Goal: Information Seeking & Learning: Learn about a topic

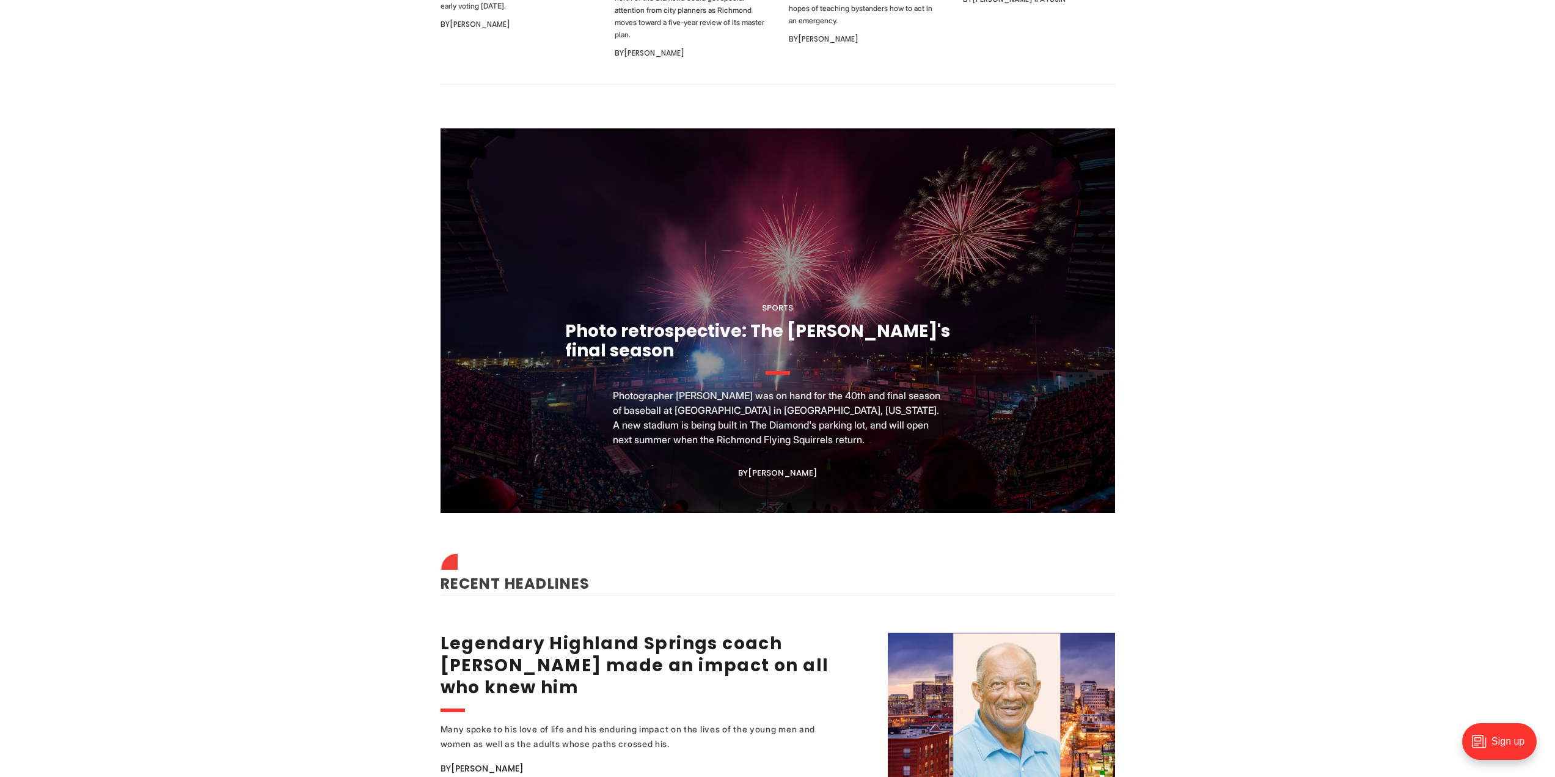
scroll to position [1283, 0]
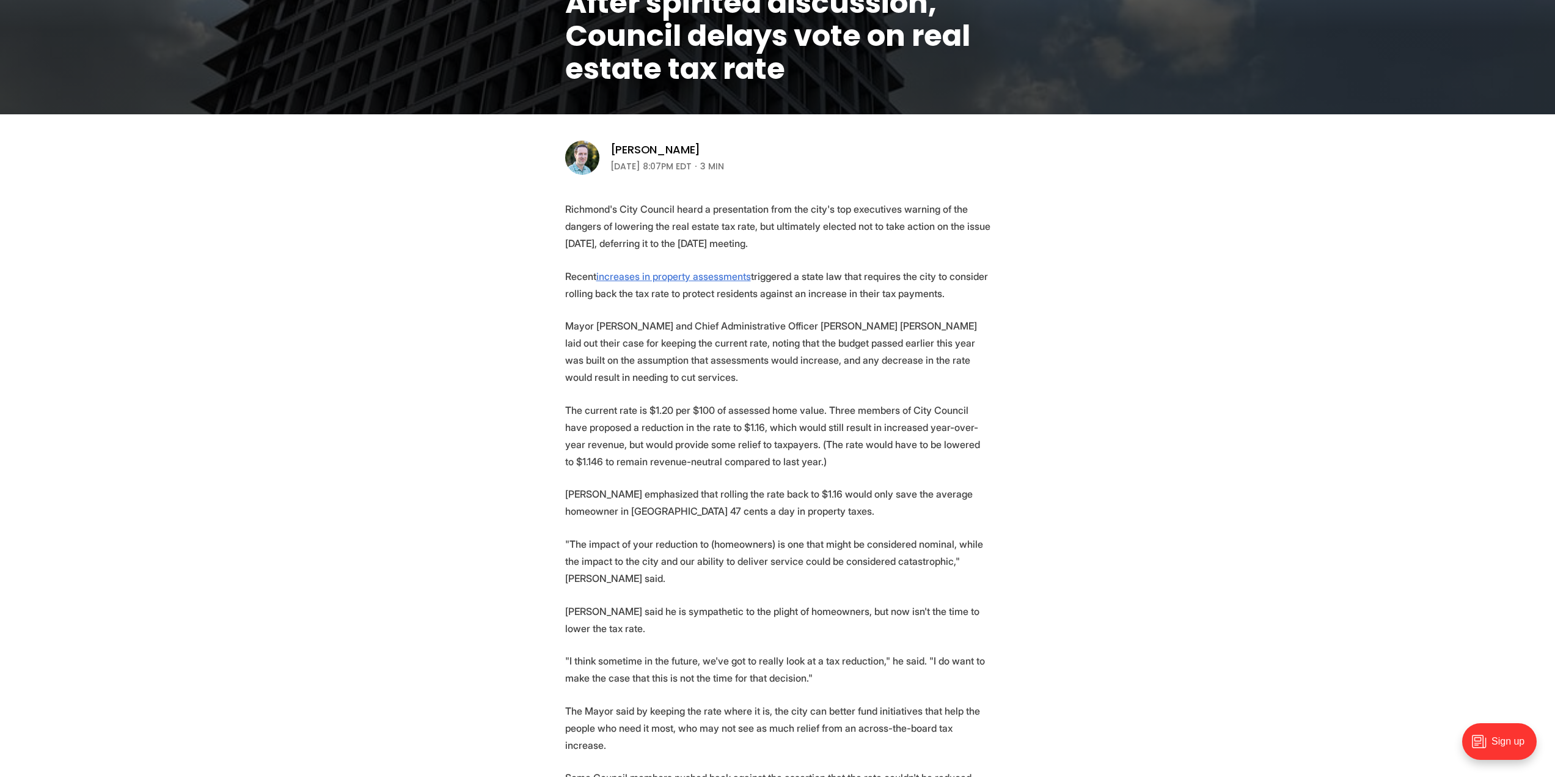
scroll to position [306, 0]
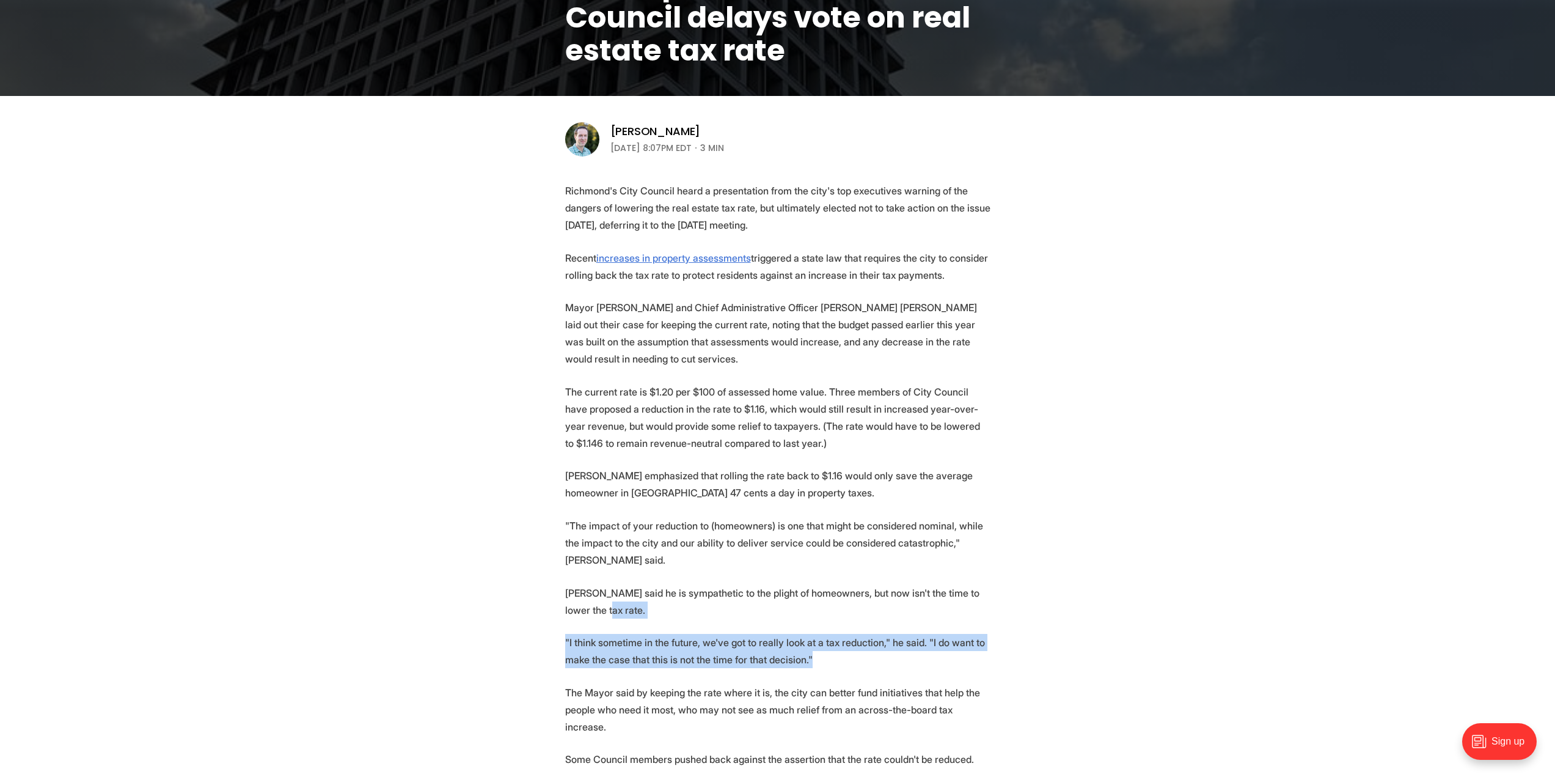
drag, startPoint x: 847, startPoint y: 626, endPoint x: 836, endPoint y: 569, distance: 57.3
click at [836, 584] on p "Avula said he is sympathetic to the plight of homeowners, but now isn't the tim…" at bounding box center [777, 601] width 425 height 34
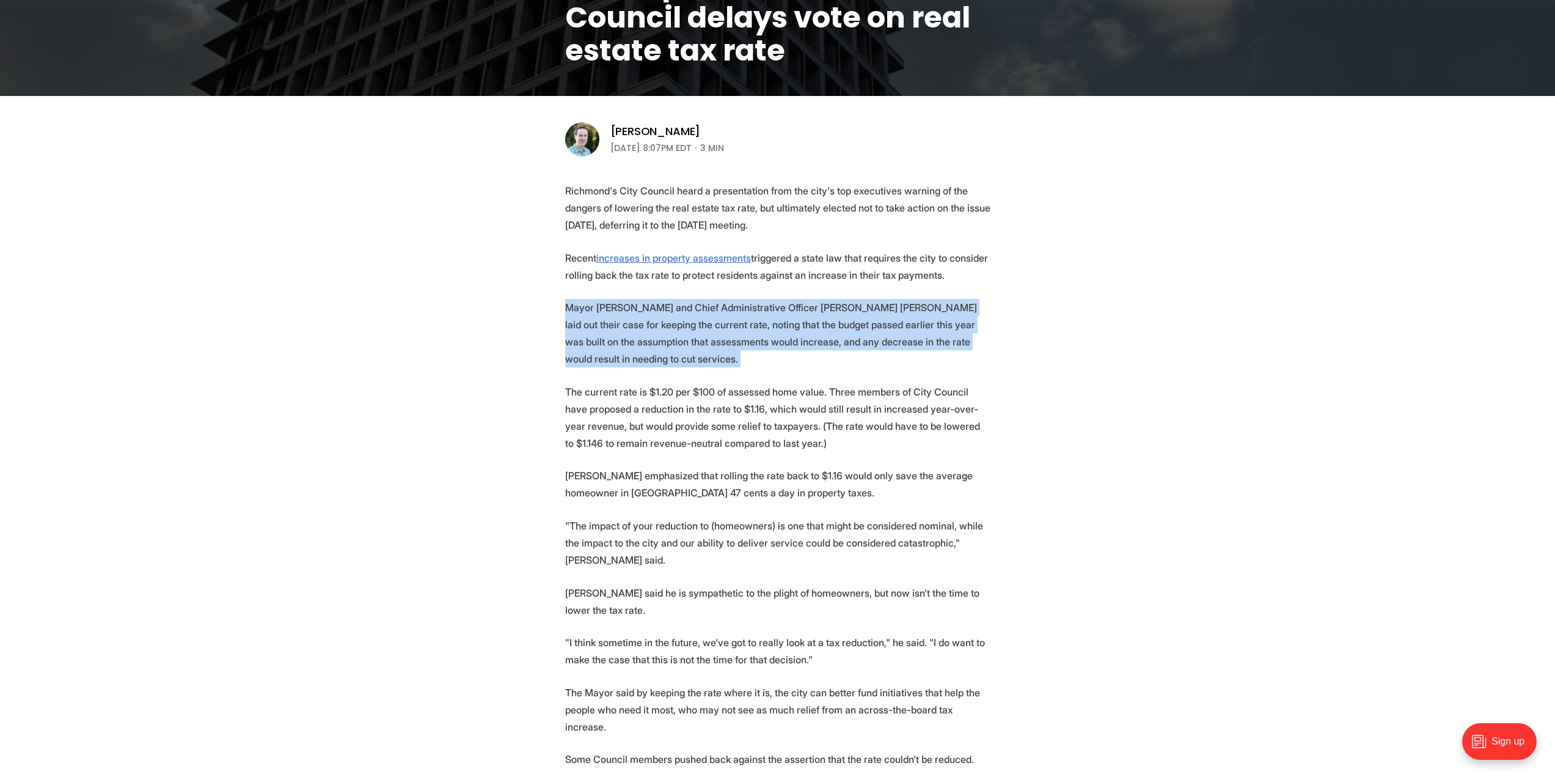
drag, startPoint x: 569, startPoint y: 305, endPoint x: 519, endPoint y: 382, distance: 92.4
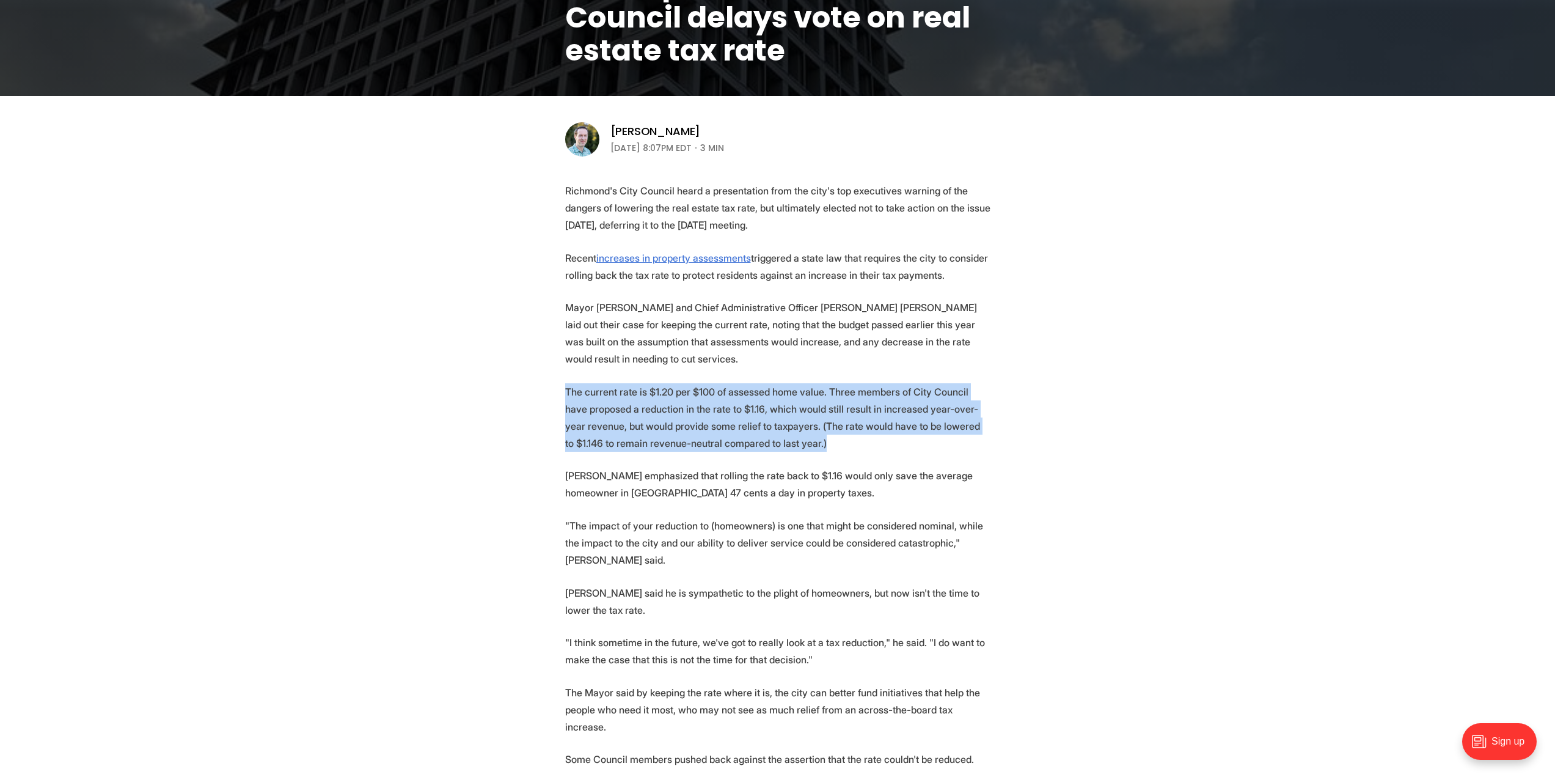
drag, startPoint x: 819, startPoint y: 413, endPoint x: 560, endPoint y: 368, distance: 263.0
drag, startPoint x: 560, startPoint y: 368, endPoint x: 850, endPoint y: 422, distance: 295.2
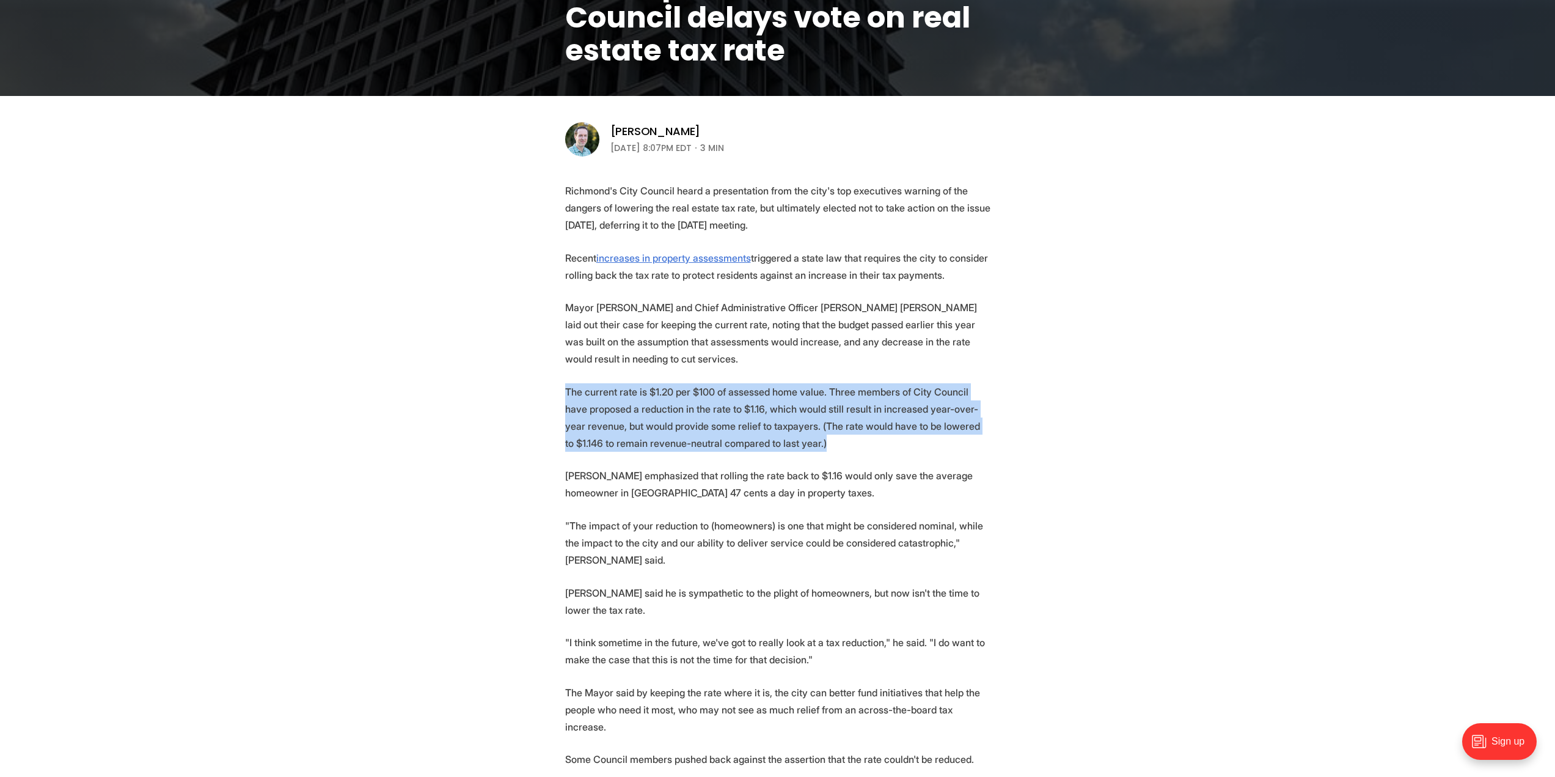
click at [850, 422] on p "The current rate is $1.20 per $100 of assessed home value. Three members of Cit…" at bounding box center [777, 417] width 425 height 68
drag, startPoint x: 831, startPoint y: 428, endPoint x: 546, endPoint y: 376, distance: 289.3
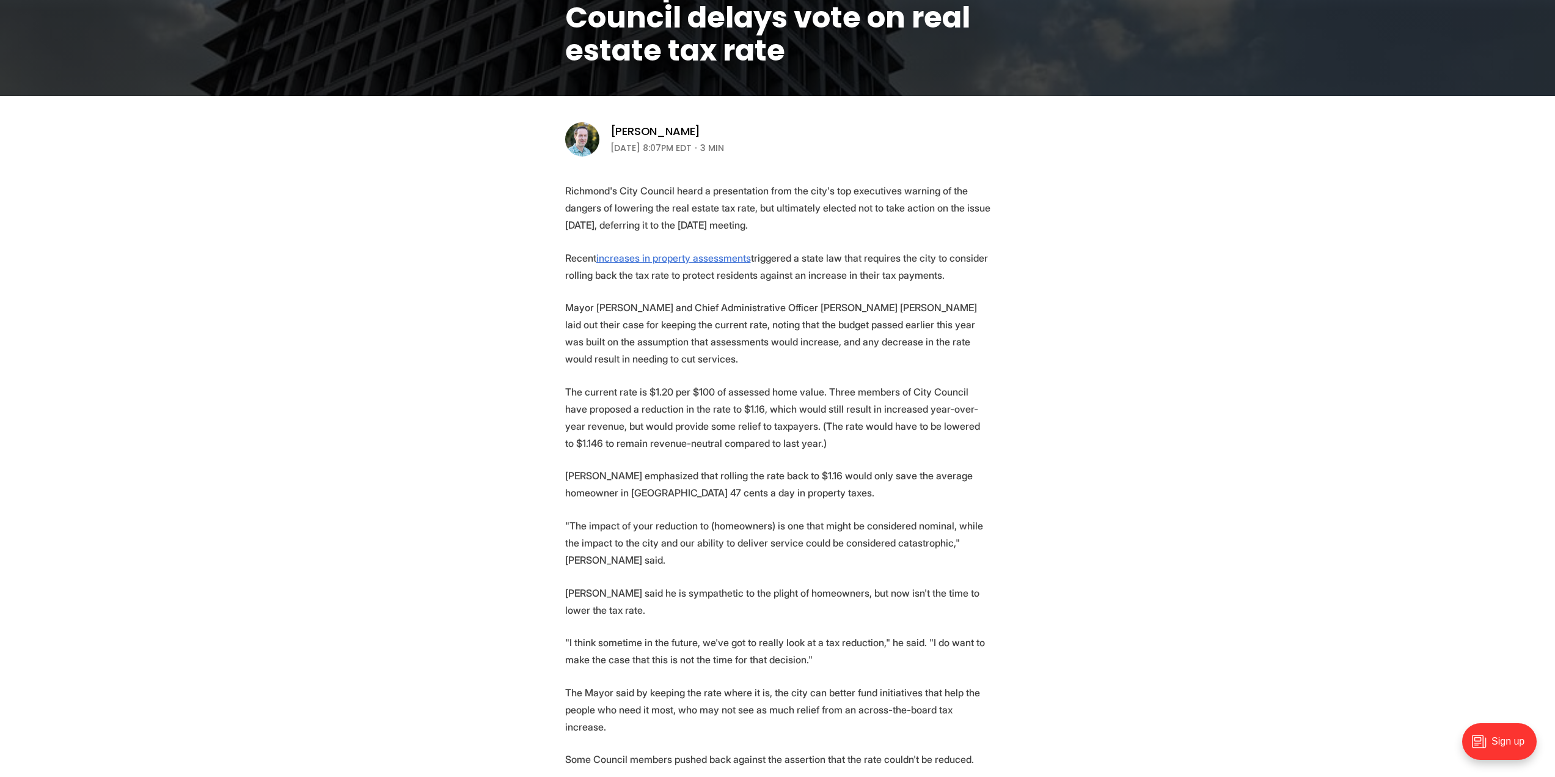
click at [761, 474] on p "Donald emphasized that rolling the rate back to $1.16 would only save the avera…" at bounding box center [777, 484] width 425 height 34
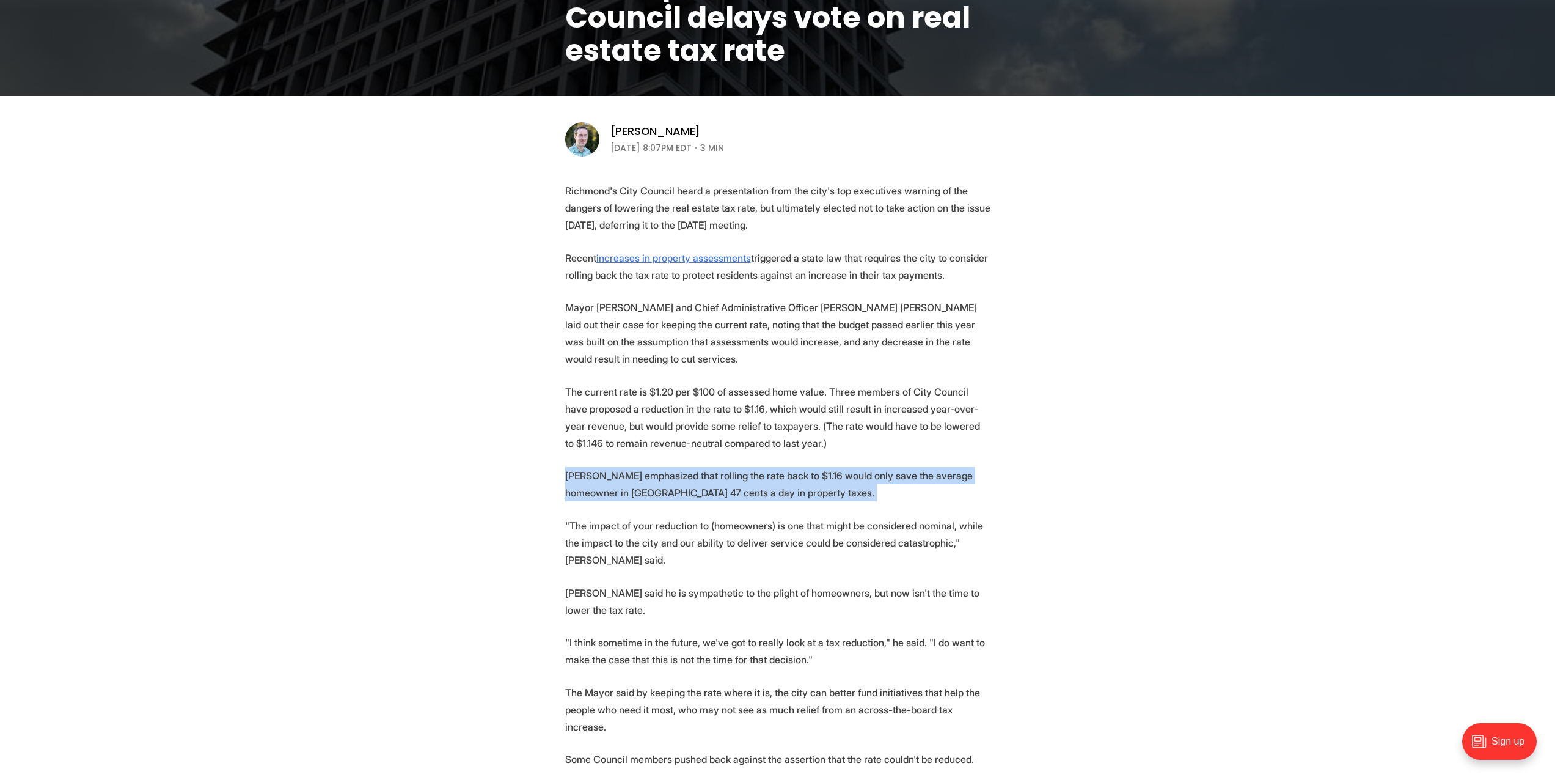
drag, startPoint x: 761, startPoint y: 474, endPoint x: 571, endPoint y: 459, distance: 190.0
click at [571, 467] on p "Donald emphasized that rolling the rate back to $1.16 would only save the avera…" at bounding box center [777, 484] width 425 height 34
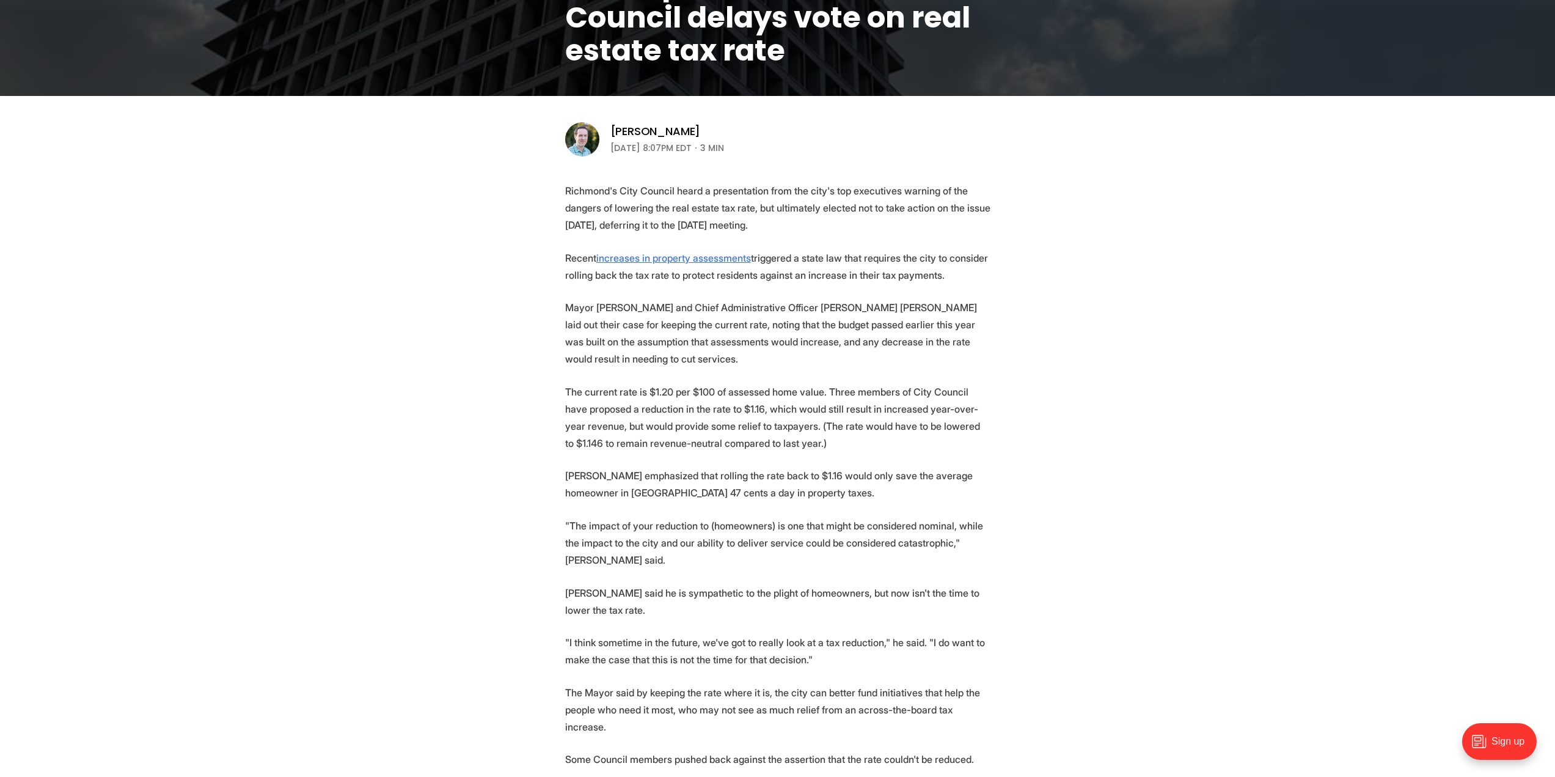
click at [637, 518] on p ""The impact of your reduction to (homeowners) is one that might be considered n…" at bounding box center [777, 542] width 425 height 51
drag, startPoint x: 985, startPoint y: 524, endPoint x: 874, endPoint y: 580, distance: 124.3
click at [874, 584] on p "Avula said he is sympathetic to the plight of homeowners, but now isn't the tim…" at bounding box center [777, 601] width 425 height 34
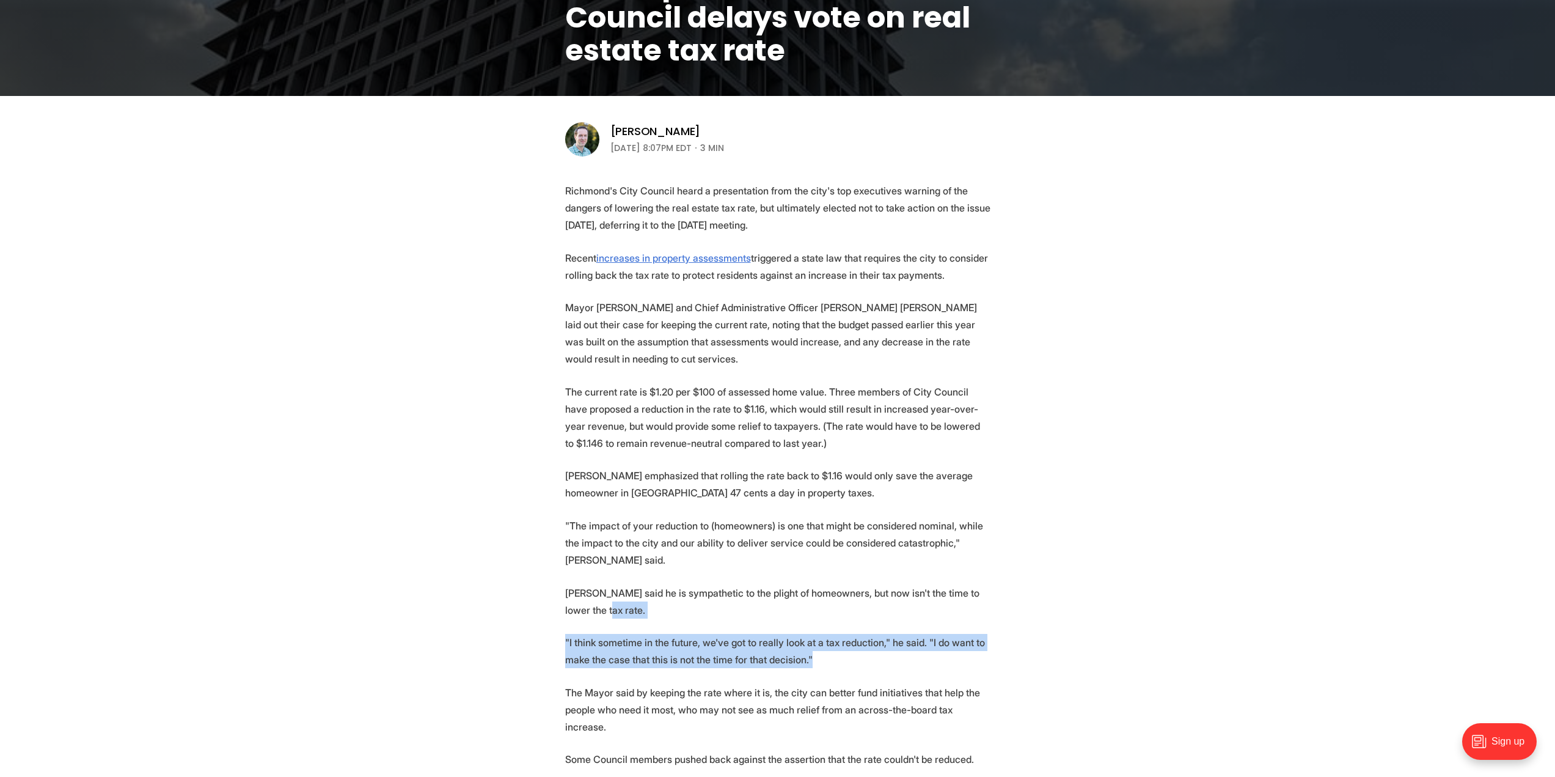
drag, startPoint x: 843, startPoint y: 629, endPoint x: 847, endPoint y: 582, distance: 47.3
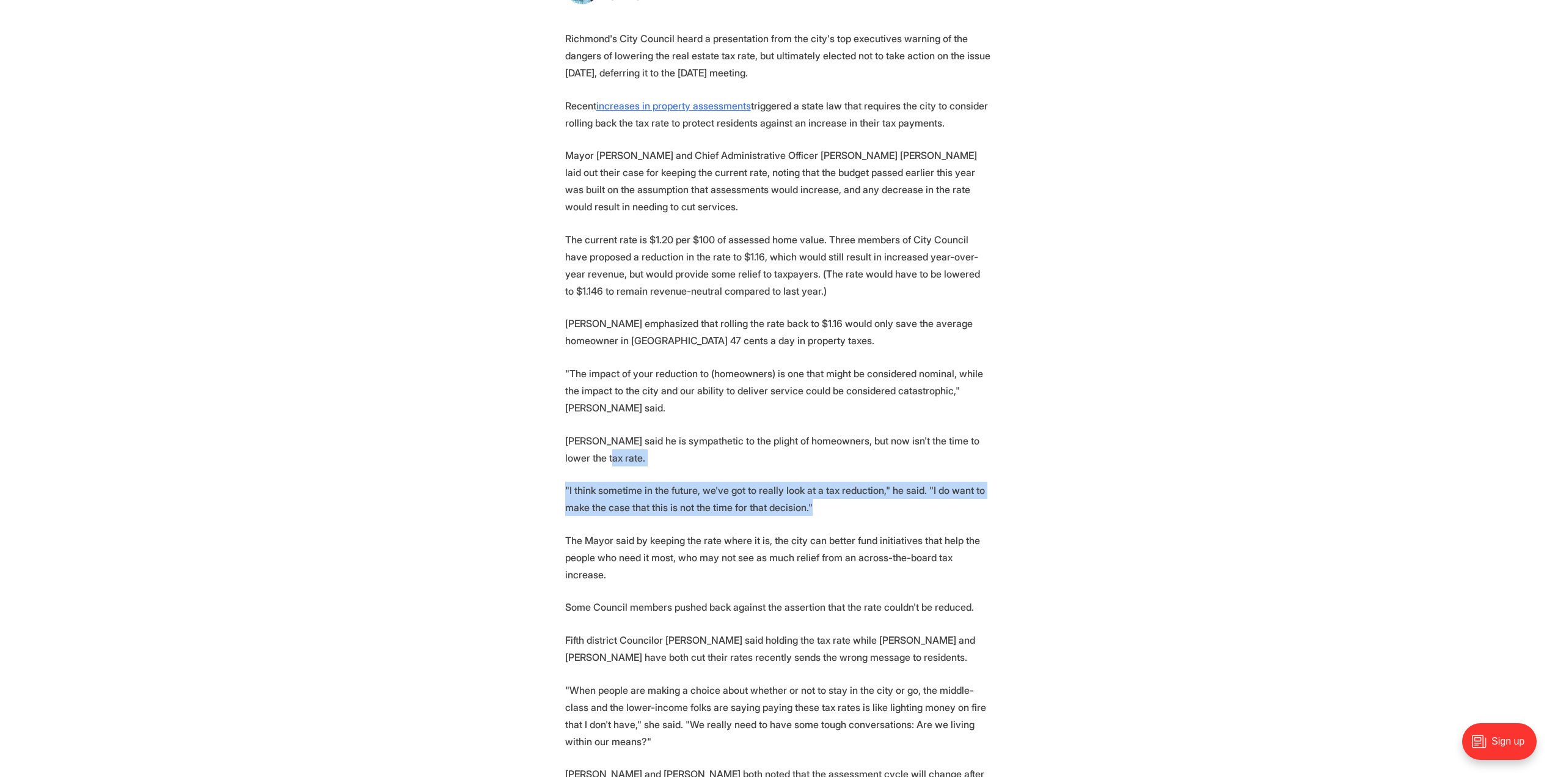
scroll to position [489, 0]
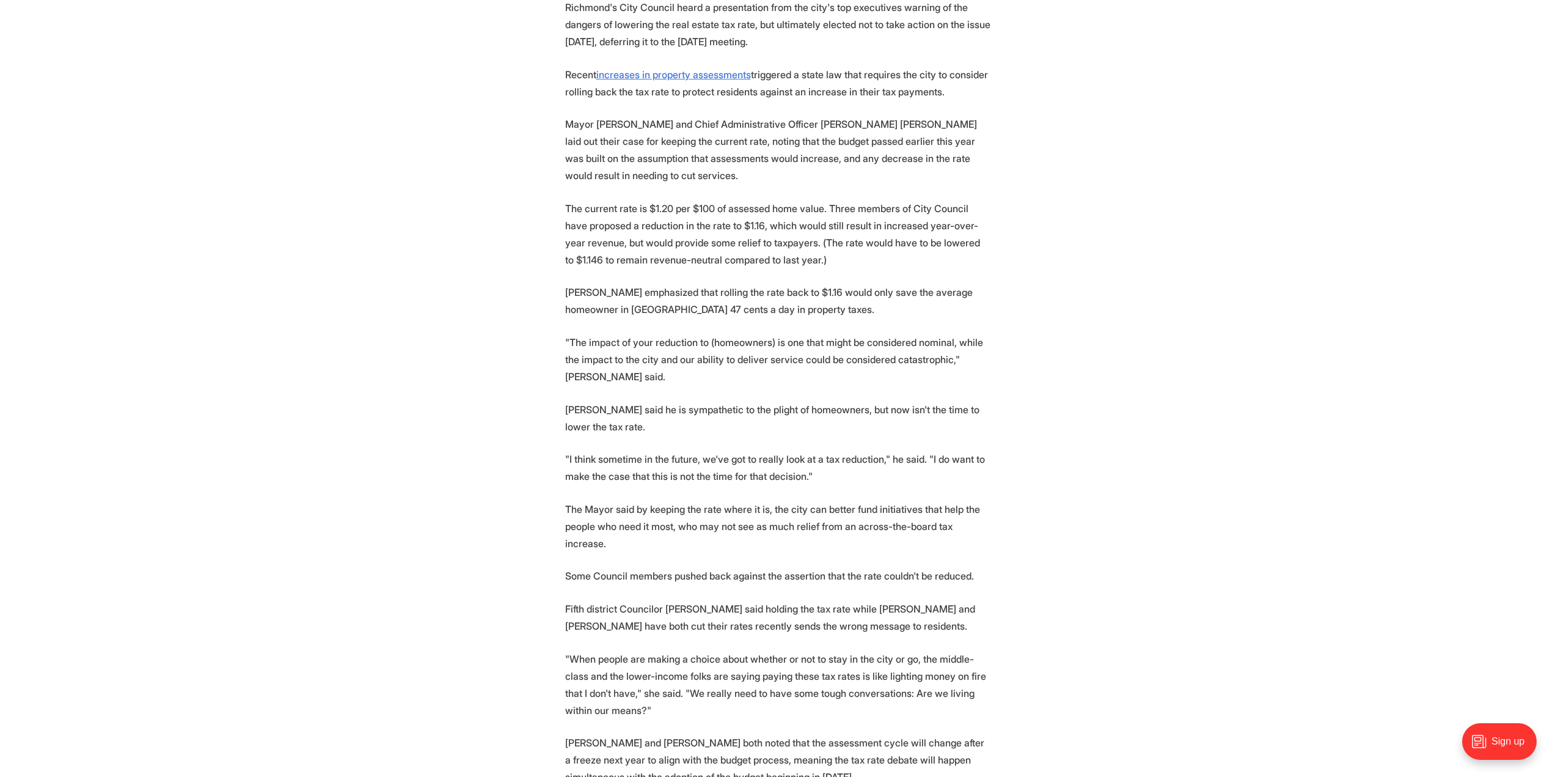
drag, startPoint x: 987, startPoint y: 513, endPoint x: 983, endPoint y: 539, distance: 26.5
click at [984, 539] on section "Richmond's City Council heard a presentation from the city's top executives war…" at bounding box center [777, 744] width 1555 height 1490
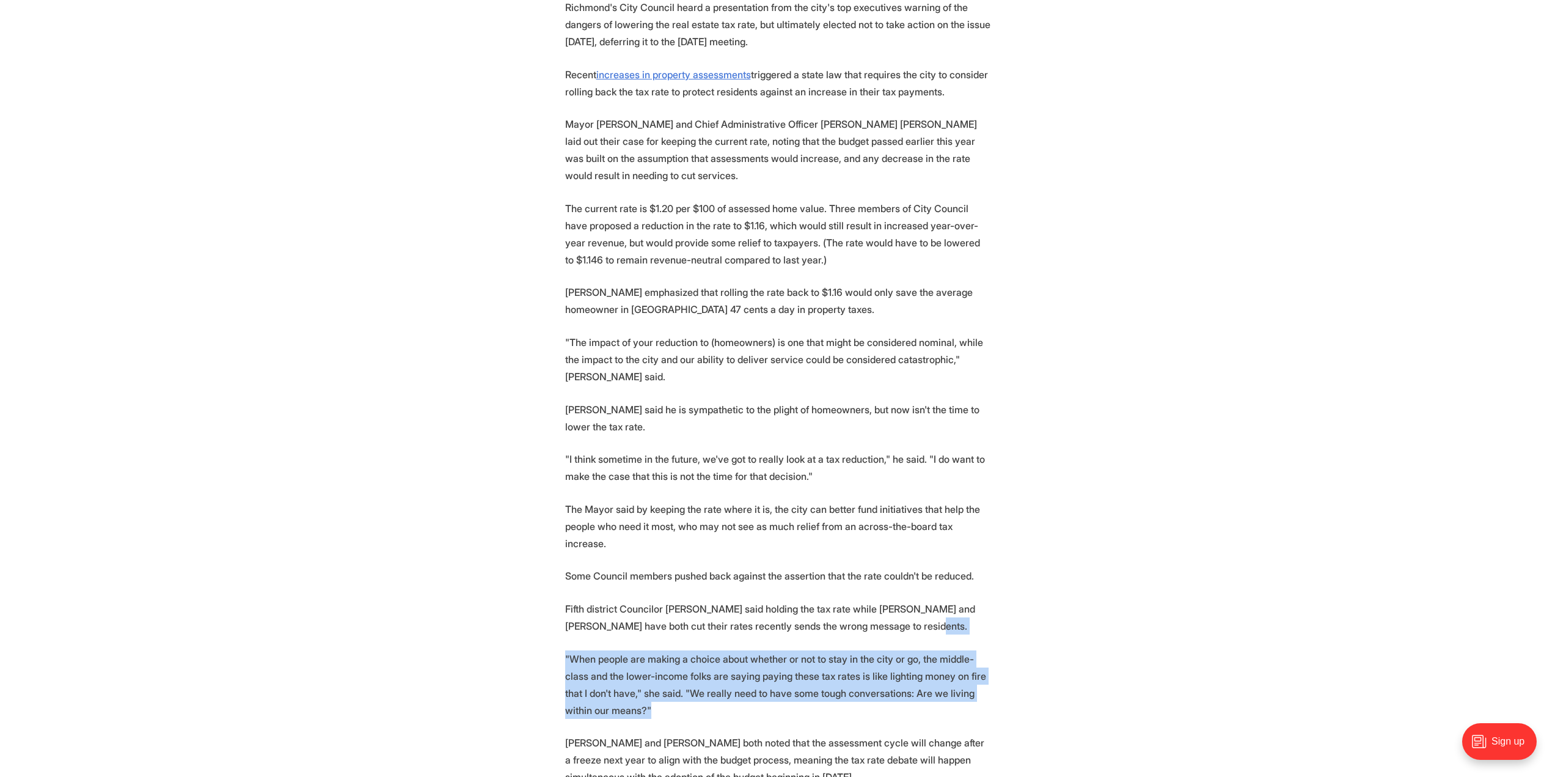
drag, startPoint x: 929, startPoint y: 578, endPoint x: 650, endPoint y: 653, distance: 288.4
click at [650, 653] on section "Richmond's City Council heard a presentation from the city's top executives war…" at bounding box center [777, 744] width 1555 height 1490
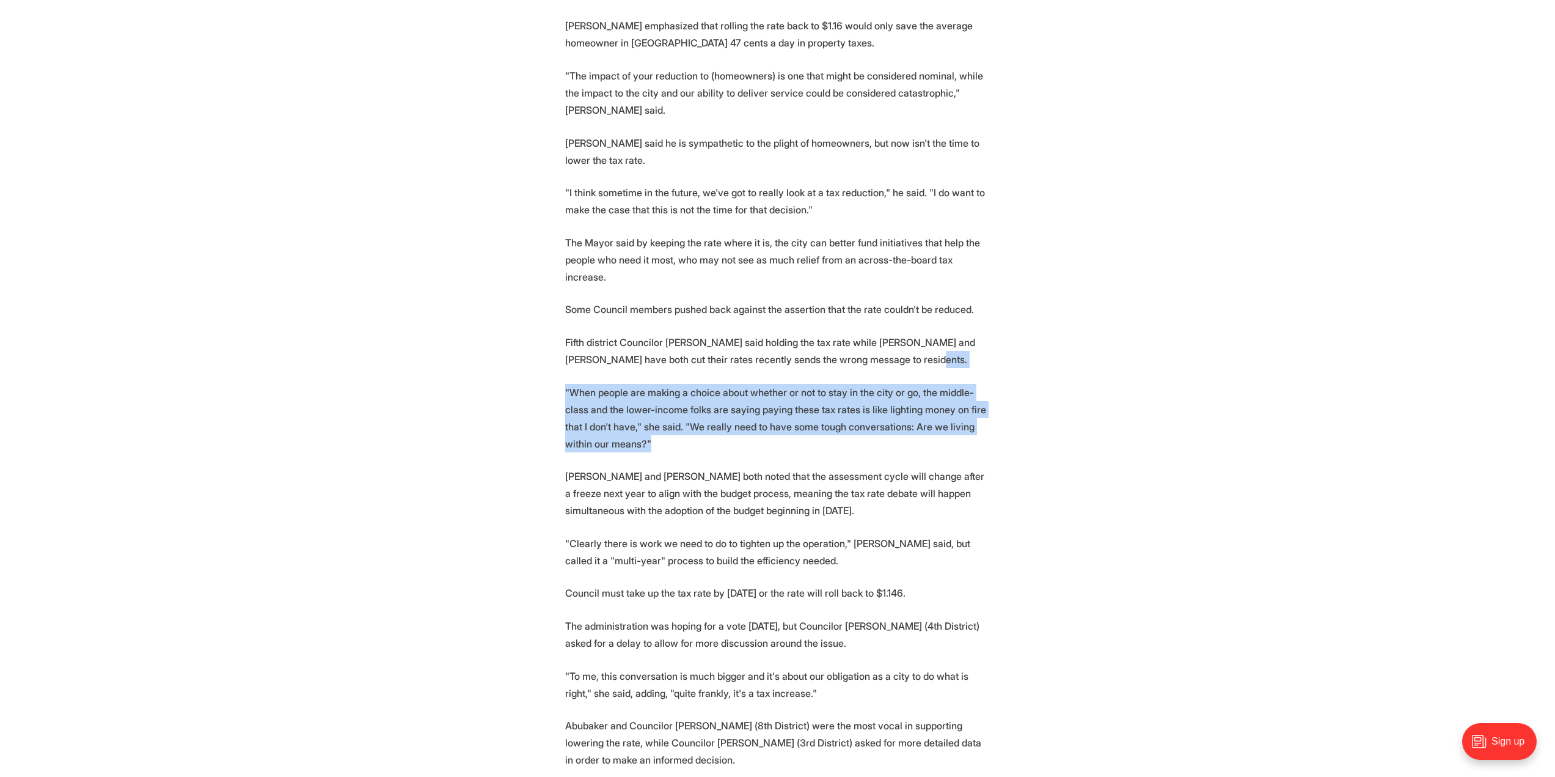
scroll to position [794, 0]
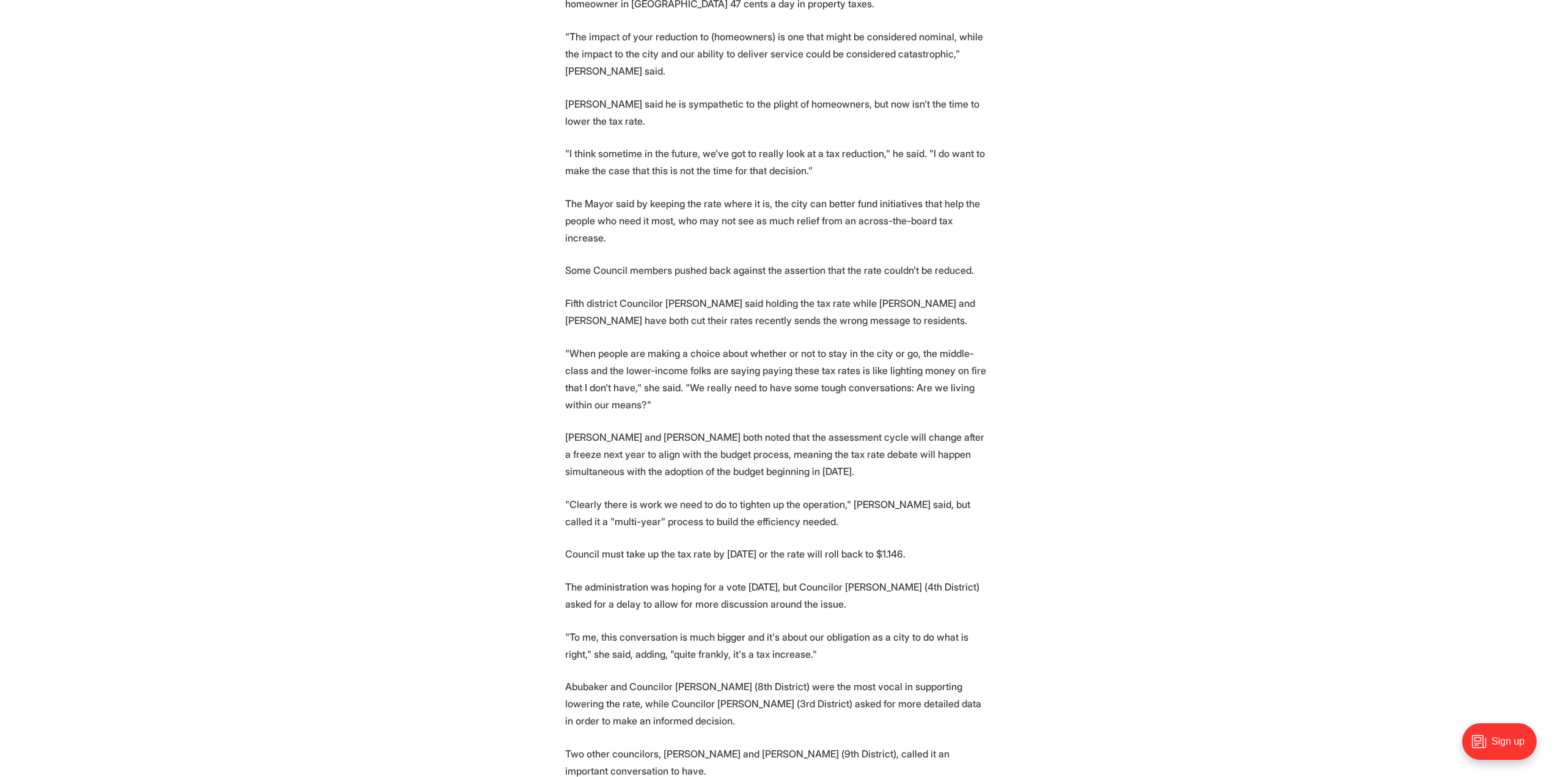
click at [682, 428] on p "Avula and Donald both noted that the assessment cycle will change after a freez…" at bounding box center [777, 453] width 425 height 51
drag, startPoint x: 755, startPoint y: 411, endPoint x: 708, endPoint y: 360, distance: 69.6
click at [708, 360] on section "Richmond's City Council heard a presentation from the city's top executives war…" at bounding box center [777, 438] width 1555 height 1490
click at [780, 428] on p "Avula and Donald both noted that the assessment cycle will change after a freez…" at bounding box center [777, 453] width 425 height 51
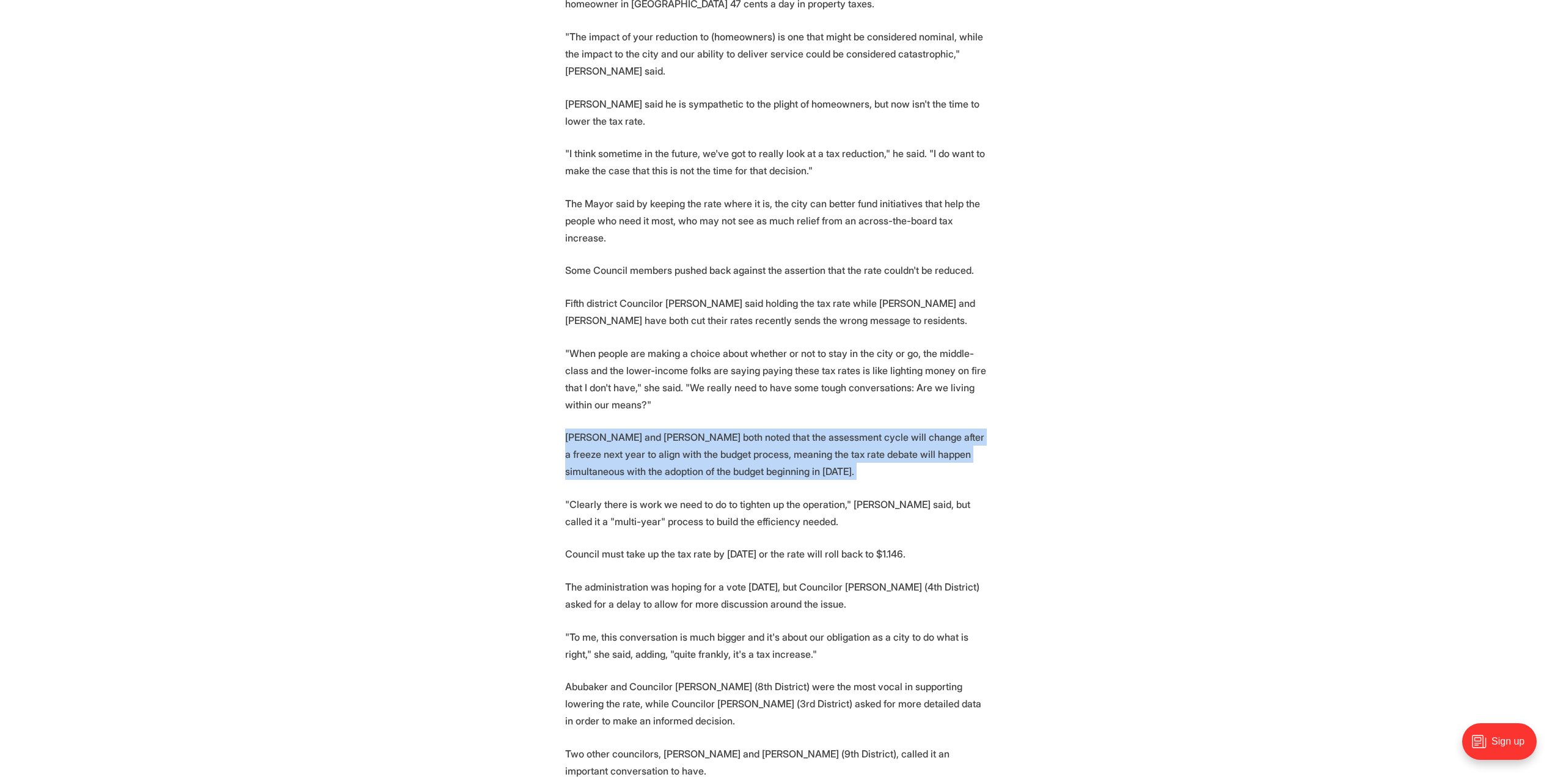
drag, startPoint x: 780, startPoint y: 420, endPoint x: 737, endPoint y: 358, distance: 74.7
click at [737, 358] on section "Richmond's City Council heard a presentation from the city's top executives war…" at bounding box center [777, 438] width 1555 height 1490
click at [736, 358] on p ""When people are making a choice about whether or not to stay in the city or go…" at bounding box center [777, 379] width 425 height 68
click at [724, 428] on p "Avula and Donald both noted that the assessment cycle will change after a freez…" at bounding box center [777, 453] width 425 height 51
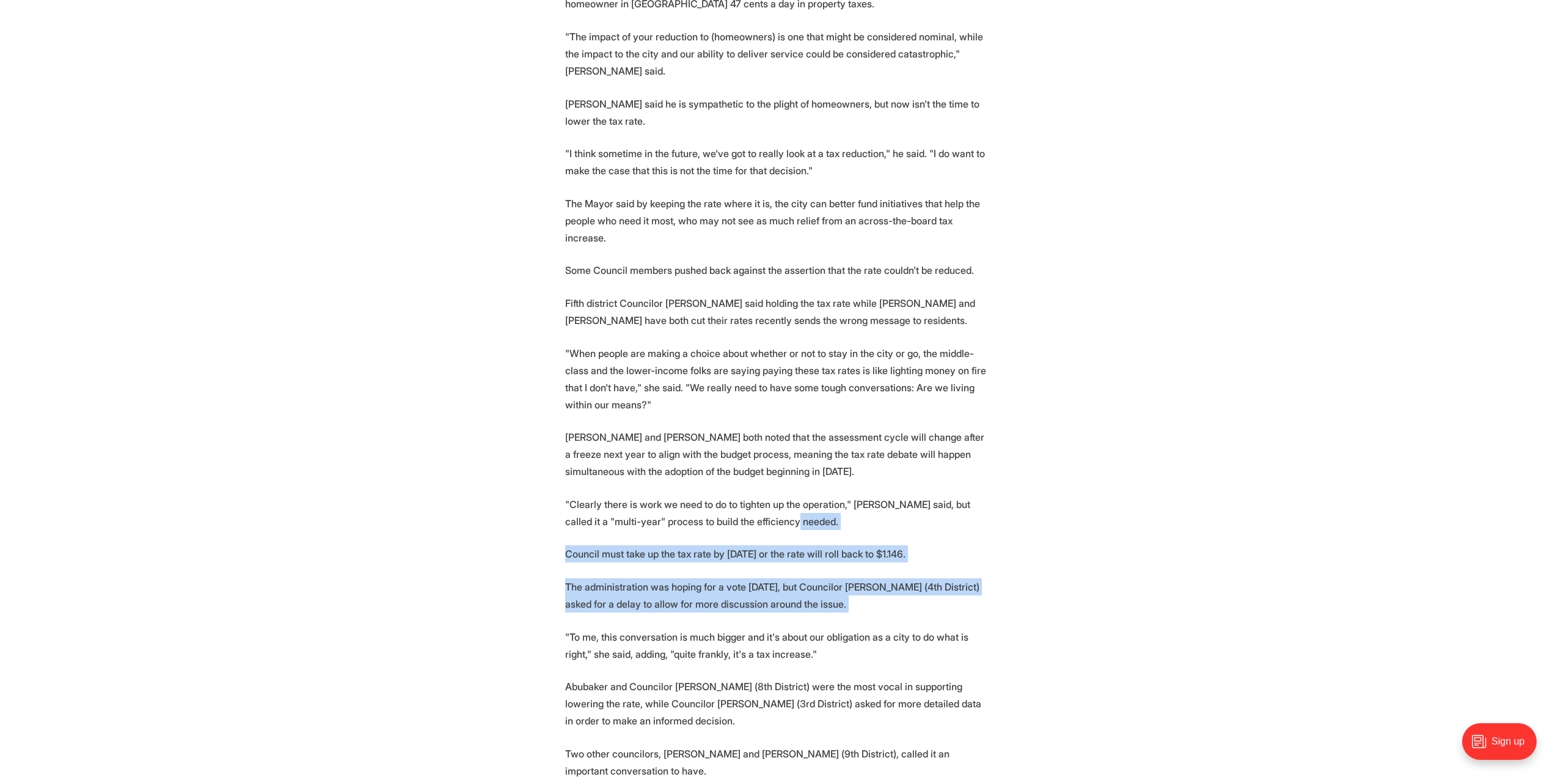
drag, startPoint x: 793, startPoint y: 462, endPoint x: 489, endPoint y: 587, distance: 328.8
click at [489, 587] on section "Richmond's City Council heard a presentation from the city's top executives war…" at bounding box center [777, 438] width 1555 height 1490
drag, startPoint x: 816, startPoint y: 611, endPoint x: 914, endPoint y: 562, distance: 109.6
click at [914, 562] on section "Richmond's City Council heard a presentation from the city's top executives war…" at bounding box center [777, 438] width 1555 height 1490
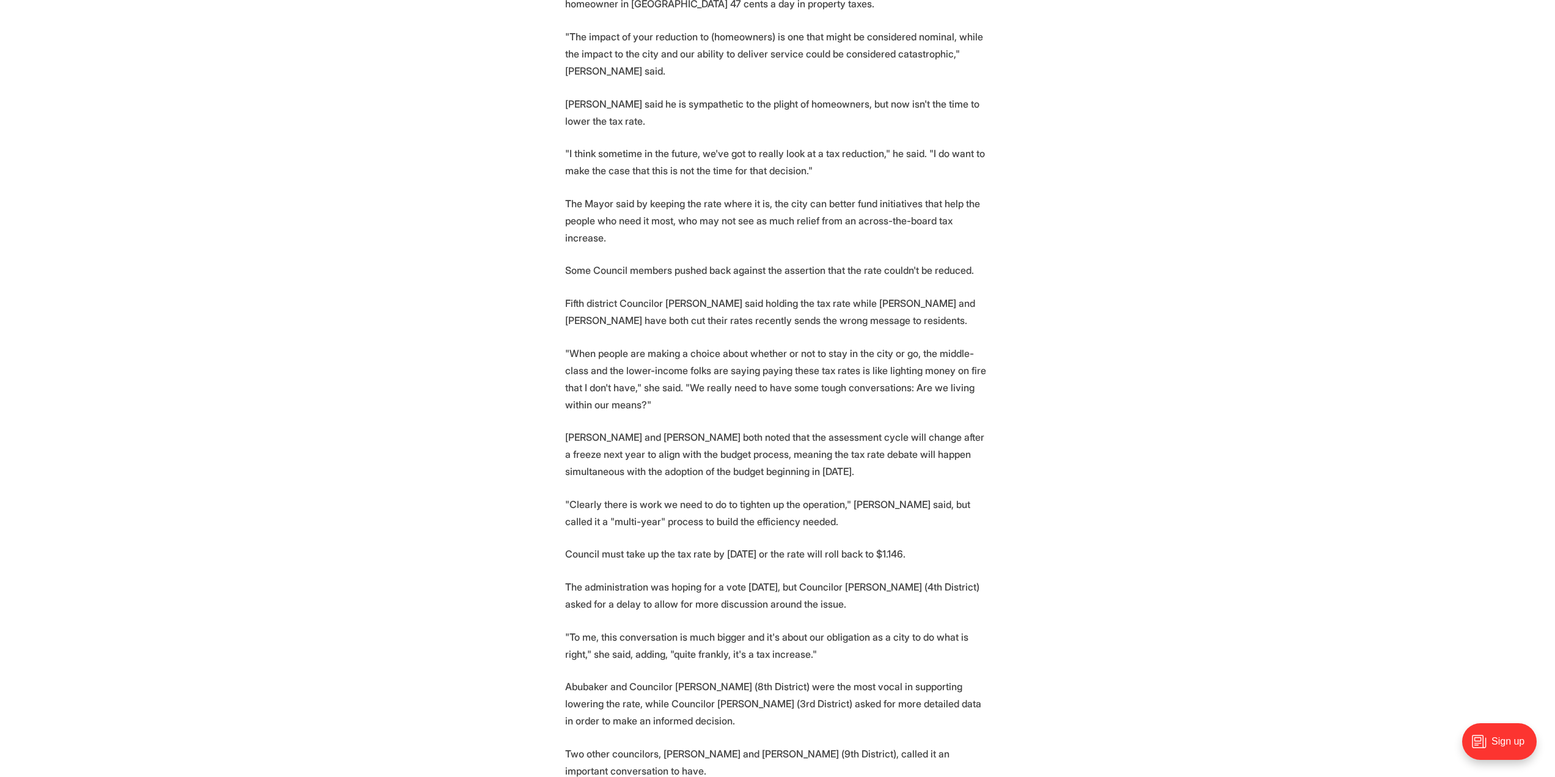
click at [737, 678] on p "Abubaker and Councilor Reva Trammell (8th District) were the most vocal in supp…" at bounding box center [777, 703] width 425 height 51
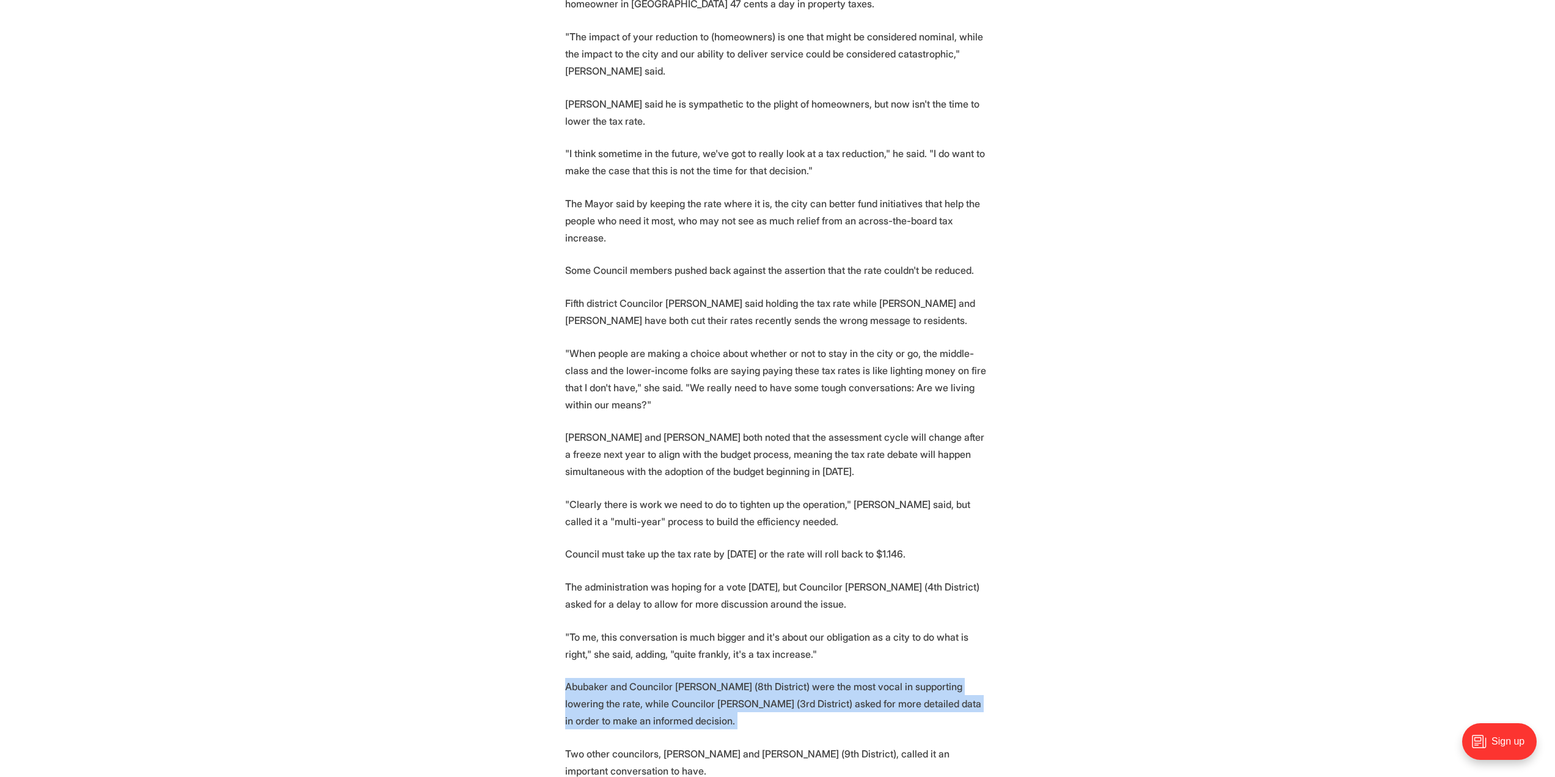
drag, startPoint x: 769, startPoint y: 652, endPoint x: 865, endPoint y: 603, distance: 107.7
click at [865, 603] on section "Richmond's City Council heard a presentation from the city's top executives war…" at bounding box center [777, 438] width 1555 height 1490
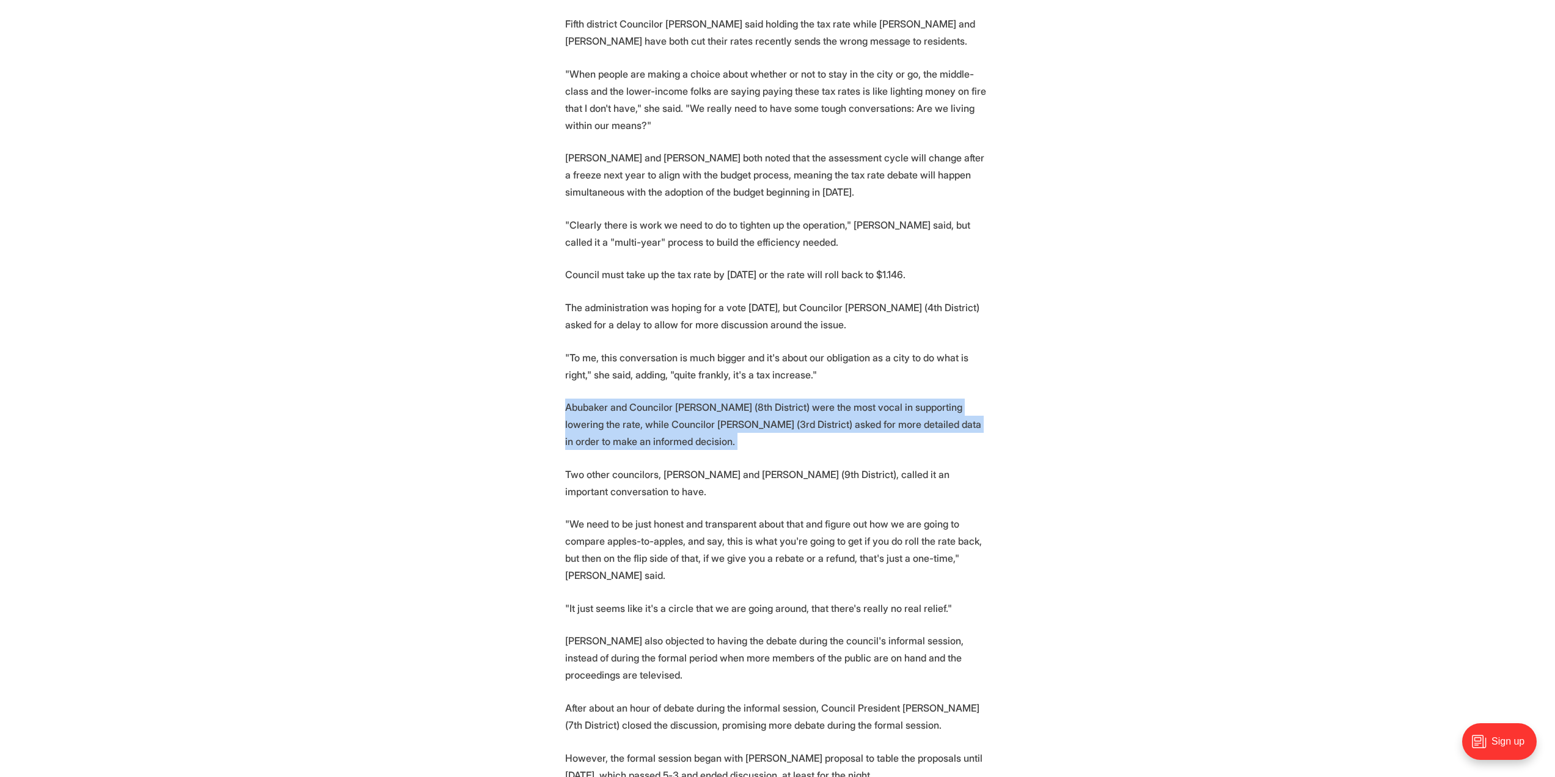
scroll to position [1100, 0]
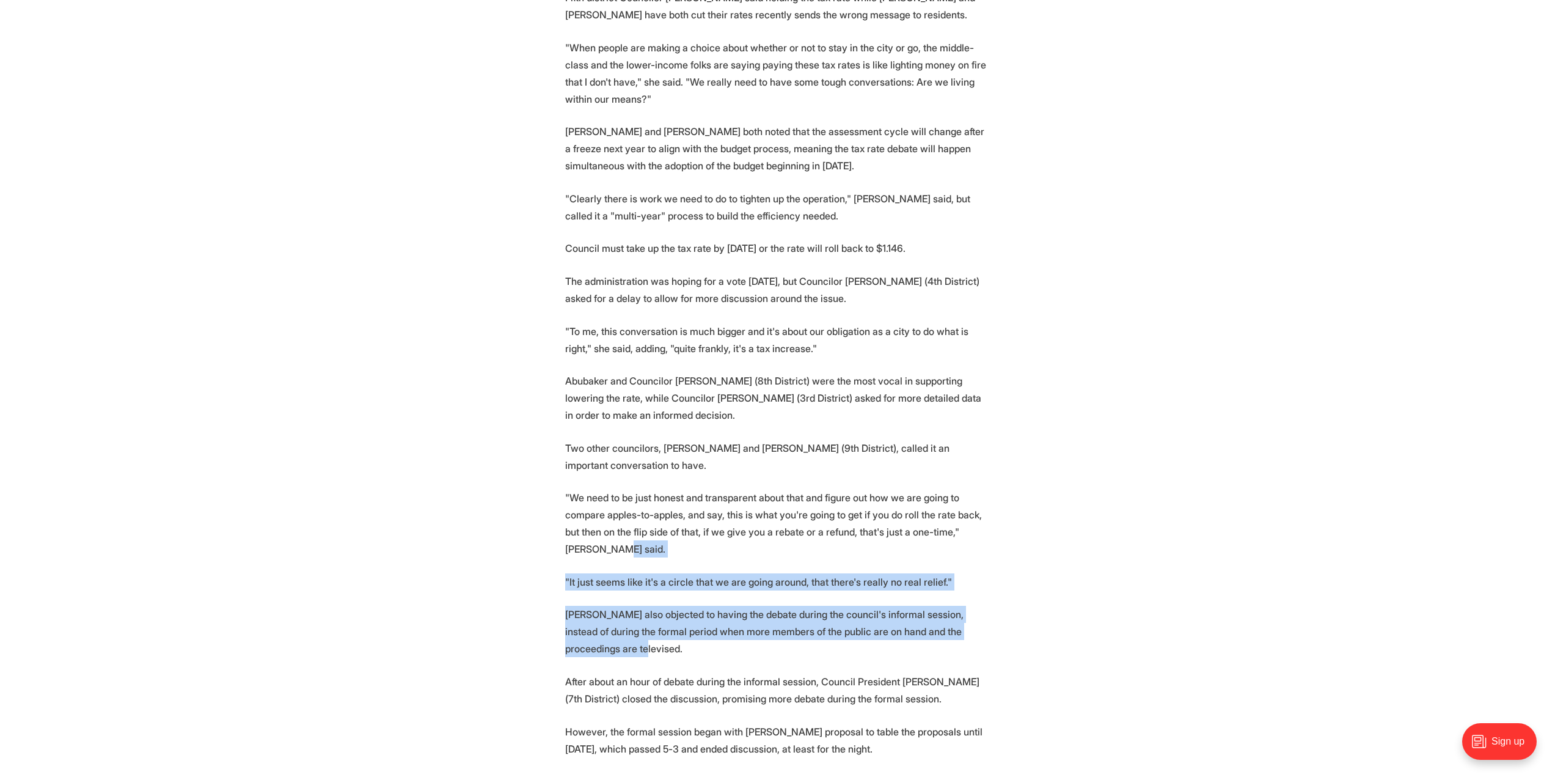
drag, startPoint x: 1003, startPoint y: 475, endPoint x: 893, endPoint y: 589, distance: 158.2
click at [893, 589] on section "Richmond's City Council heard a presentation from the city's top executives war…" at bounding box center [777, 133] width 1555 height 1490
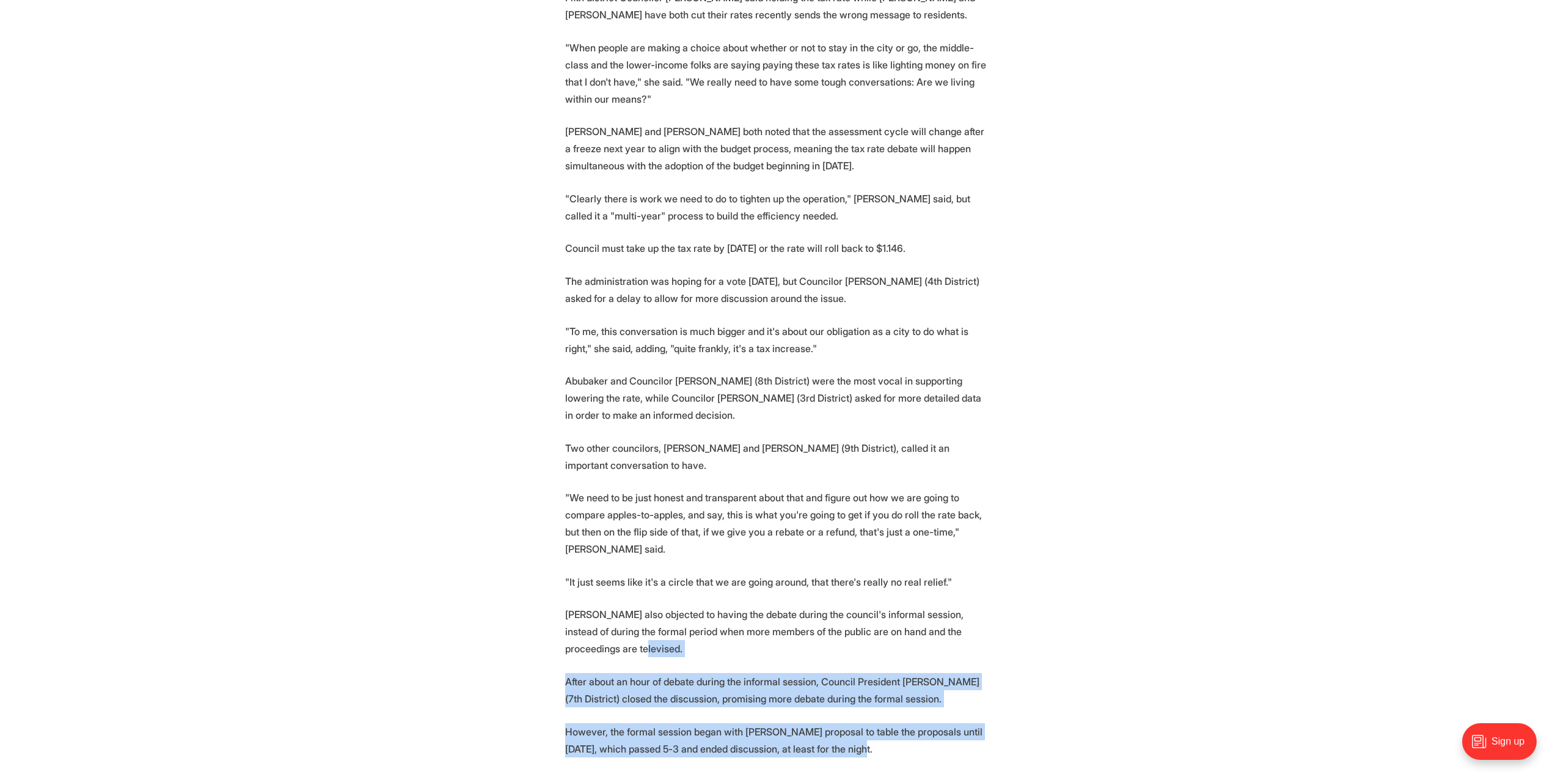
drag, startPoint x: 859, startPoint y: 673, endPoint x: 886, endPoint y: 573, distance: 104.3
click at [886, 573] on section "Richmond's City Council heard a presentation from the city's top executives war…" at bounding box center [777, 133] width 1555 height 1490
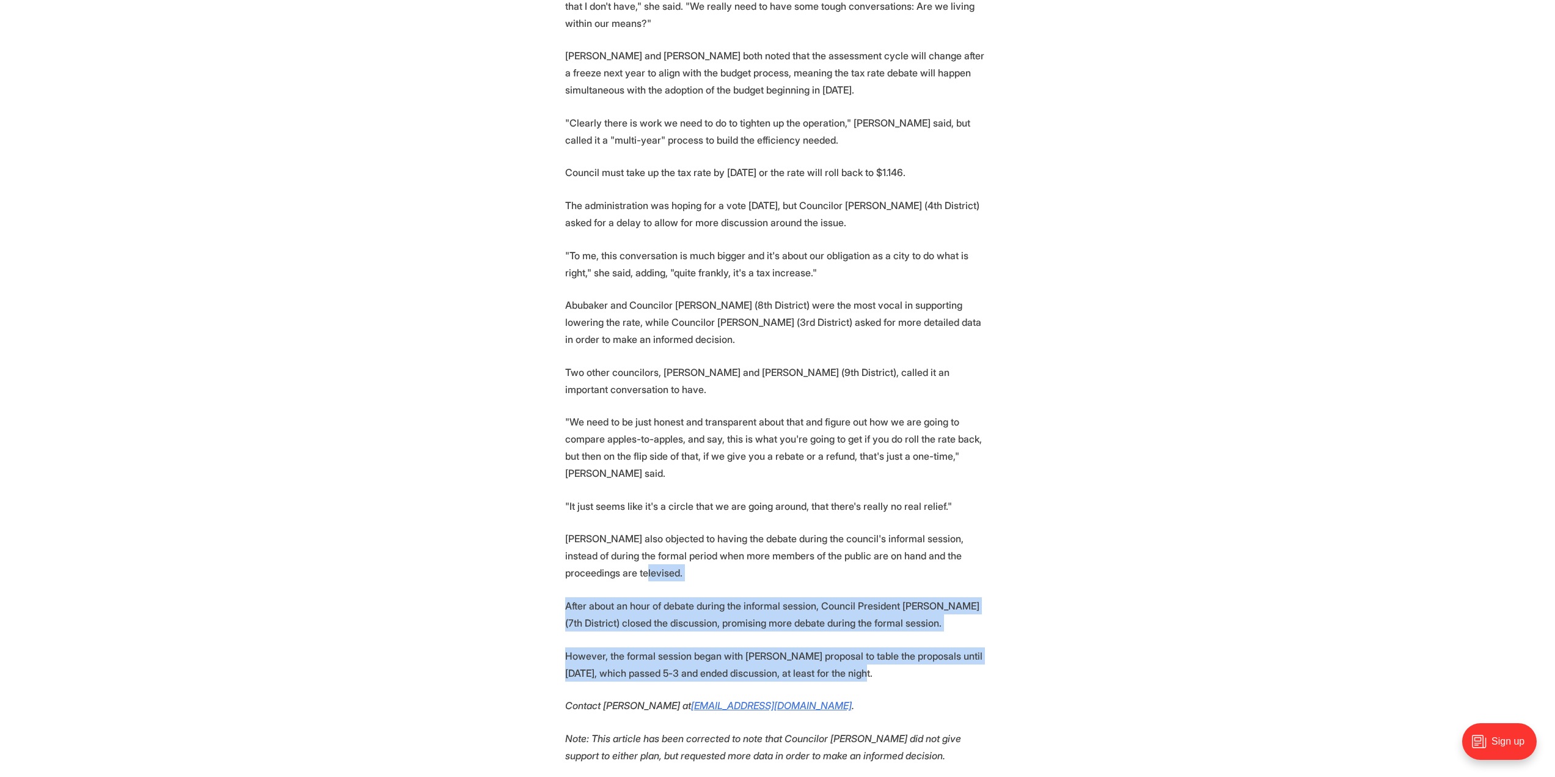
scroll to position [1344, 0]
